Goal: Task Accomplishment & Management: Manage account settings

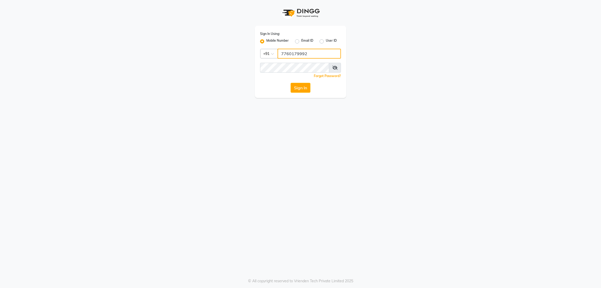
click at [294, 53] on input "7760179992" at bounding box center [308, 54] width 63 height 10
type input "8073170422"
click at [275, 37] on div "Sign In Using: Mobile Number Email ID User ID" at bounding box center [300, 38] width 81 height 14
click at [300, 88] on button "Sign In" at bounding box center [300, 88] width 20 height 10
